Goal: Entertainment & Leisure: Consume media (video, audio)

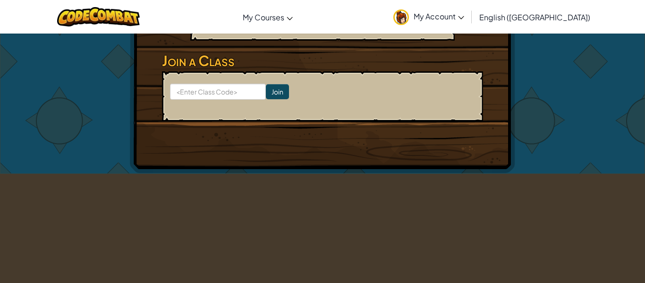
scroll to position [197, 0]
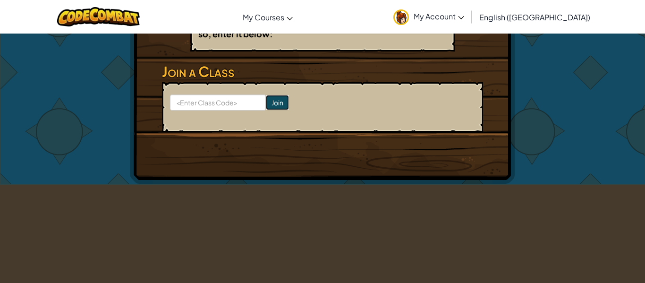
click at [273, 99] on input "Join" at bounding box center [277, 102] width 23 height 15
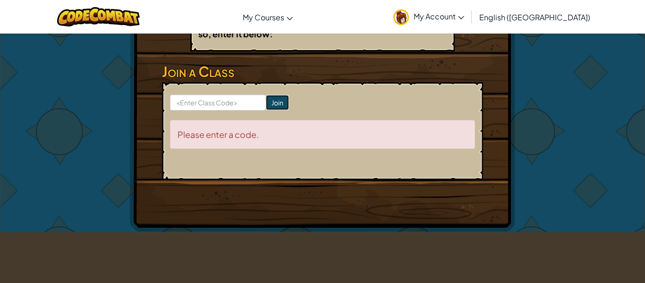
click at [268, 97] on input "Join" at bounding box center [277, 102] width 23 height 15
click at [282, 103] on input "Join" at bounding box center [277, 102] width 23 height 15
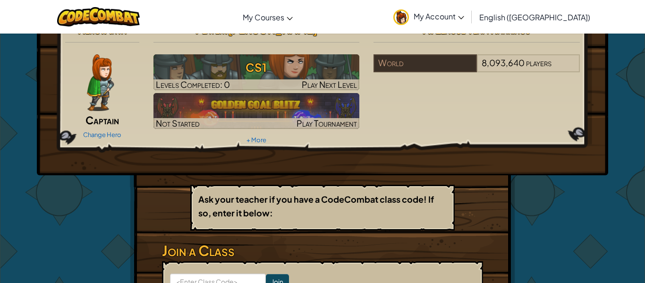
scroll to position [0, 0]
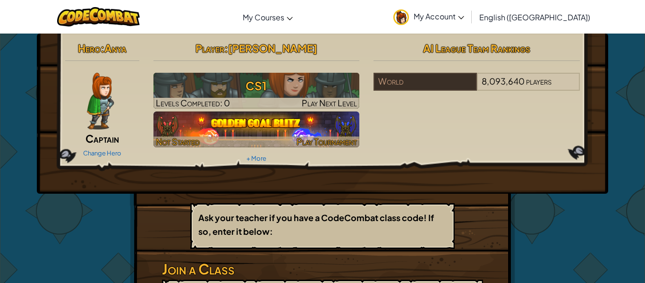
click at [175, 133] on img at bounding box center [256, 129] width 206 height 36
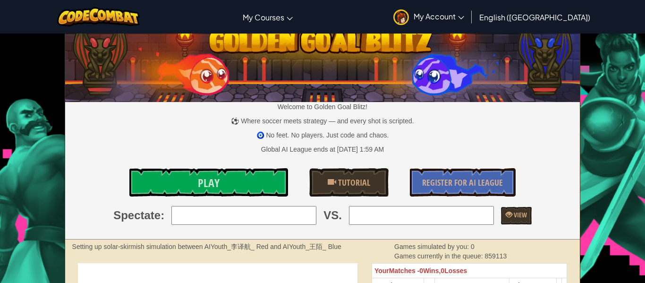
scroll to position [39, 0]
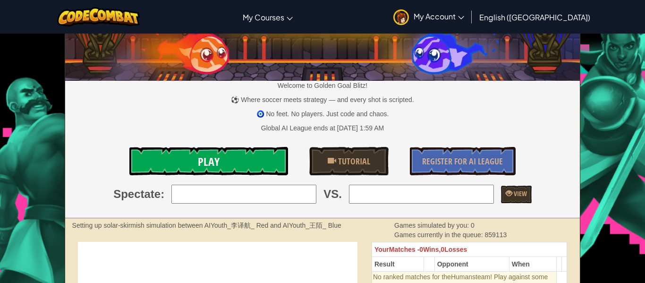
click at [228, 166] on link "Play" at bounding box center [208, 161] width 159 height 28
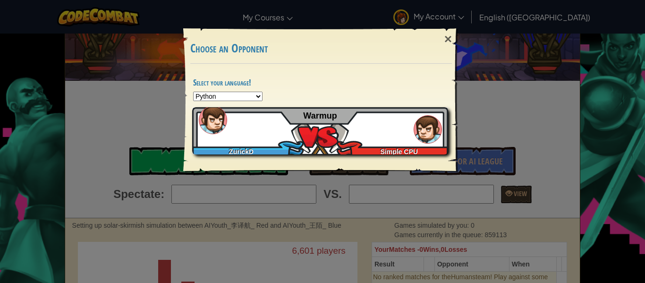
click at [301, 145] on div "ZurickD Simple CPU Warmup" at bounding box center [320, 130] width 256 height 47
